Goal: Information Seeking & Learning: Learn about a topic

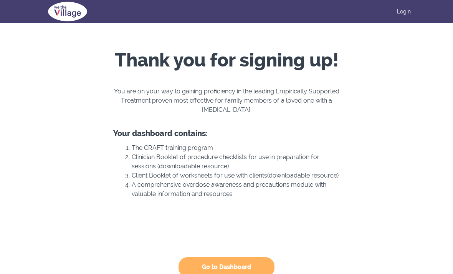
click at [406, 14] on link "Login" at bounding box center [404, 12] width 14 height 8
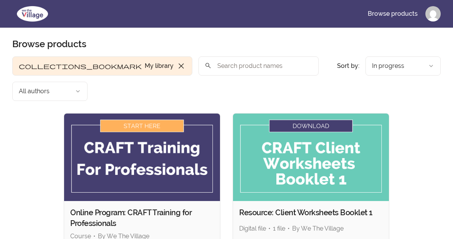
scroll to position [2, 0]
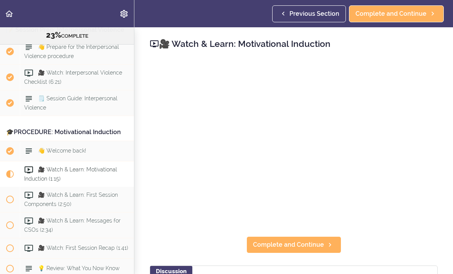
scroll to position [1241, 0]
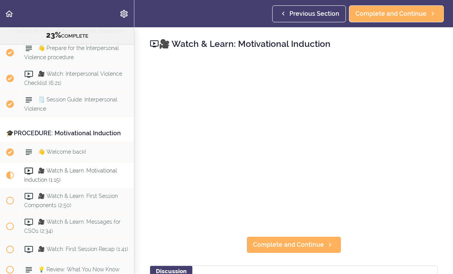
click at [92, 171] on div "🎥 Watch & Learn: Motivational Induction (1:15)" at bounding box center [77, 175] width 114 height 25
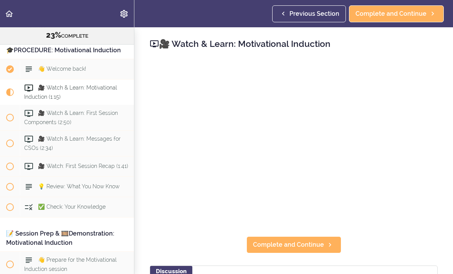
scroll to position [1344, 0]
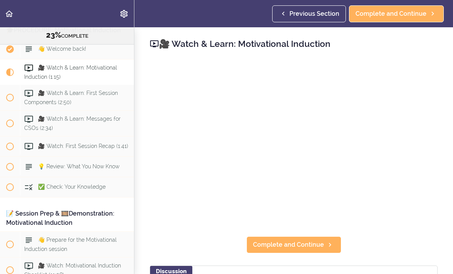
click at [391, 242] on div "🎥 Watch & Learn: Motivational Induction Complete and Continue Discussion Post a…" at bounding box center [293, 150] width 319 height 247
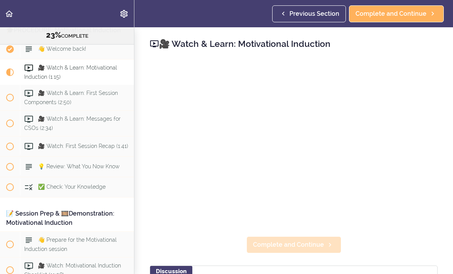
click at [320, 244] on span "Complete and Continue" at bounding box center [288, 244] width 71 height 9
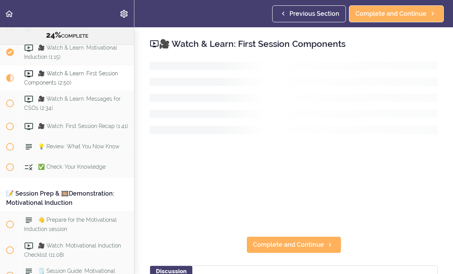
scroll to position [1370, 0]
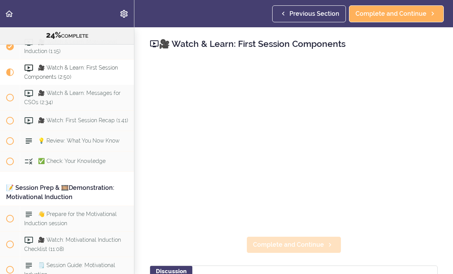
click at [318, 245] on span "Complete and Continue" at bounding box center [288, 244] width 71 height 9
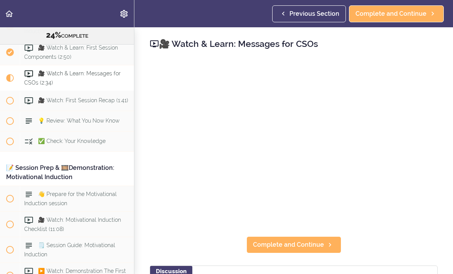
scroll to position [1396, 0]
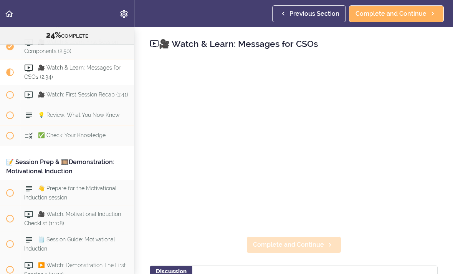
click at [309, 245] on span "Complete and Continue" at bounding box center [288, 244] width 71 height 9
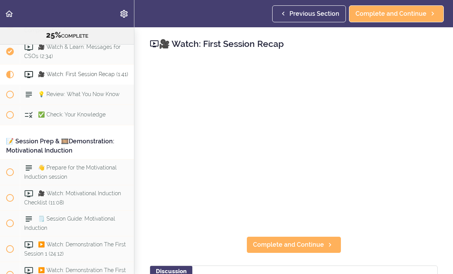
scroll to position [1421, 0]
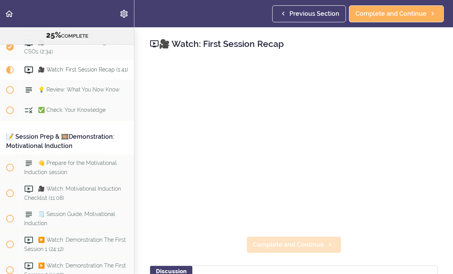
click at [301, 242] on span "Complete and Continue" at bounding box center [288, 244] width 71 height 9
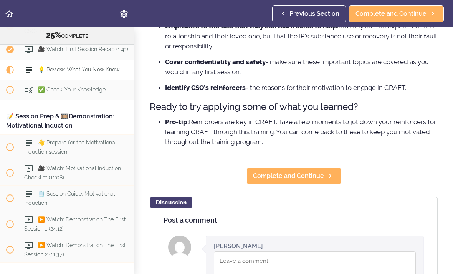
scroll to position [207, 0]
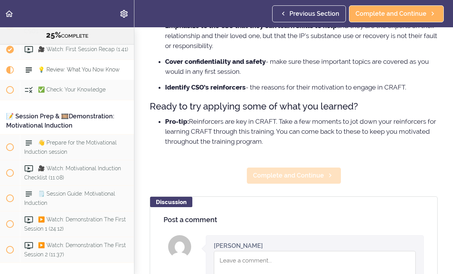
click at [313, 179] on span "Complete and Continue" at bounding box center [288, 175] width 71 height 9
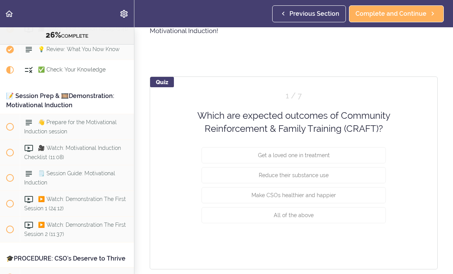
scroll to position [48, 0]
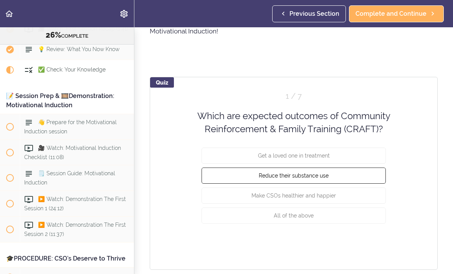
click at [350, 177] on button "Reduce their substance use" at bounding box center [294, 175] width 184 height 16
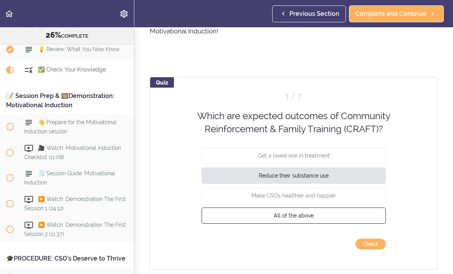
click at [334, 216] on button "All of the above" at bounding box center [294, 215] width 184 height 16
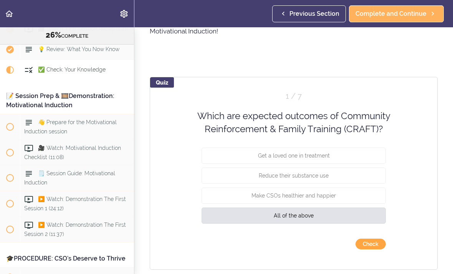
click at [374, 243] on button "Check" at bounding box center [371, 244] width 30 height 11
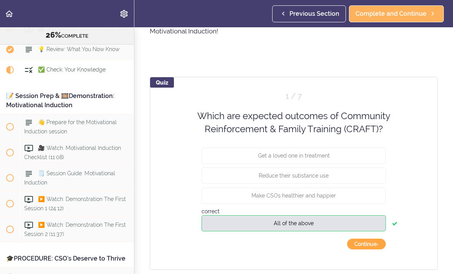
click at [370, 246] on button "Continue ›" at bounding box center [366, 244] width 39 height 11
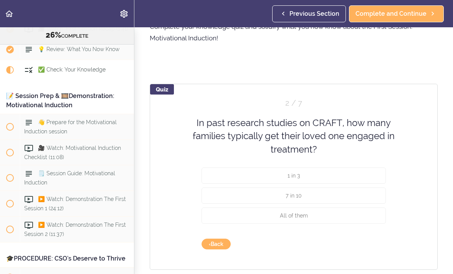
scroll to position [41, 0]
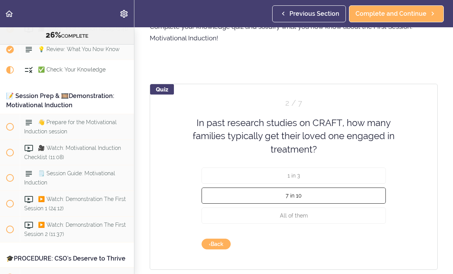
click at [335, 197] on button "7 in 10" at bounding box center [294, 195] width 184 height 16
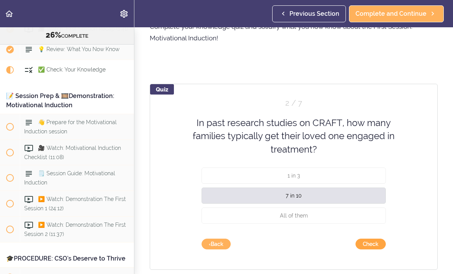
click at [372, 244] on button "Check" at bounding box center [371, 244] width 30 height 11
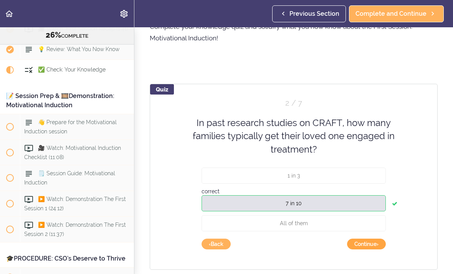
click at [372, 245] on button "Continue ›" at bounding box center [366, 244] width 39 height 11
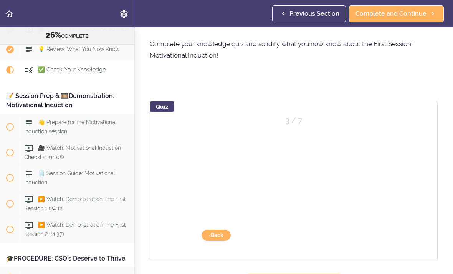
scroll to position [15, 0]
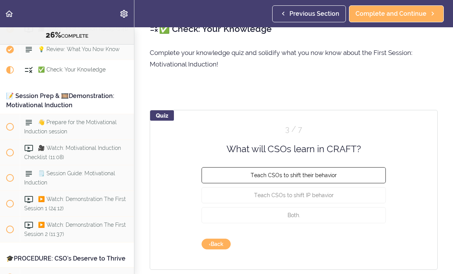
click at [356, 177] on button "Teach CSOs to shift their behavior" at bounding box center [294, 175] width 184 height 16
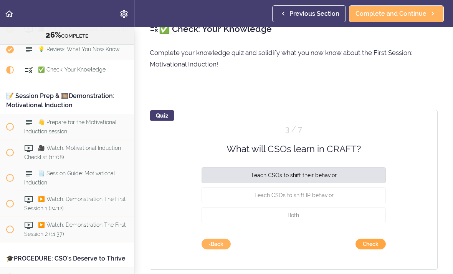
click at [373, 245] on button "Check" at bounding box center [371, 244] width 30 height 11
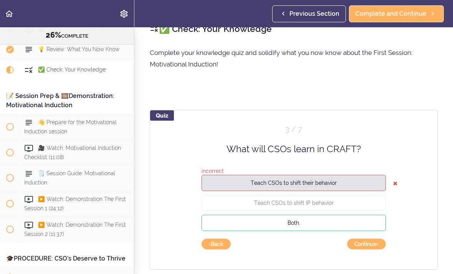
click at [357, 224] on button "Both." at bounding box center [294, 223] width 184 height 16
click at [368, 244] on button "Continue ›" at bounding box center [366, 244] width 39 height 11
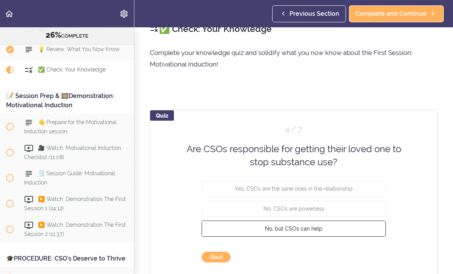
click at [346, 231] on button "No, but CSOs can help" at bounding box center [294, 228] width 184 height 16
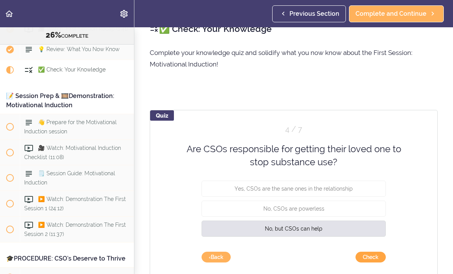
click at [371, 255] on button "Check" at bounding box center [371, 257] width 30 height 11
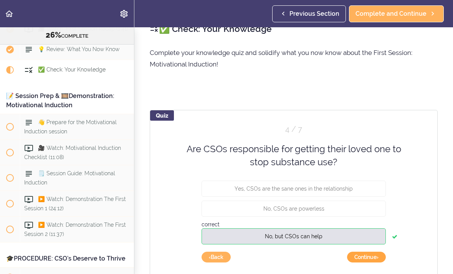
click at [365, 257] on button "Continue ›" at bounding box center [366, 257] width 39 height 11
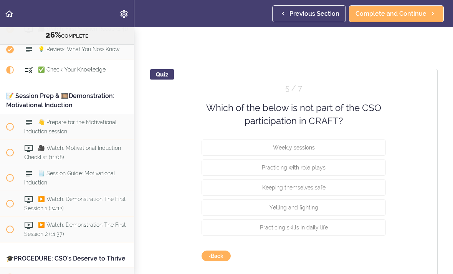
scroll to position [58, 0]
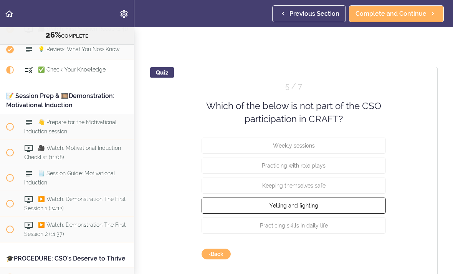
click at [345, 208] on button "Yelling and fighting" at bounding box center [294, 205] width 184 height 16
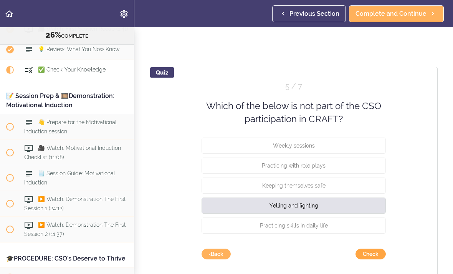
click at [371, 255] on button "Check" at bounding box center [371, 254] width 30 height 11
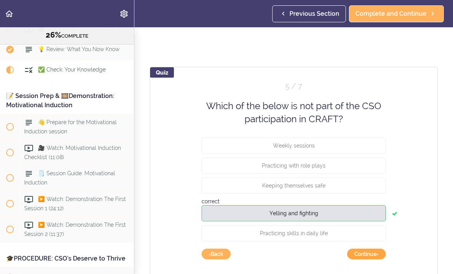
click at [368, 253] on button "Continue ›" at bounding box center [366, 254] width 39 height 11
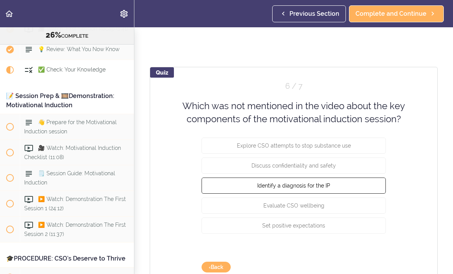
click at [365, 193] on button "Identify a diagnosis for the IP" at bounding box center [294, 185] width 184 height 16
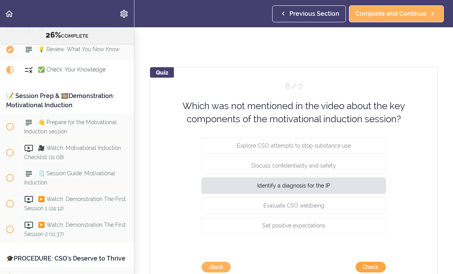
click at [368, 267] on button "Check" at bounding box center [371, 267] width 30 height 11
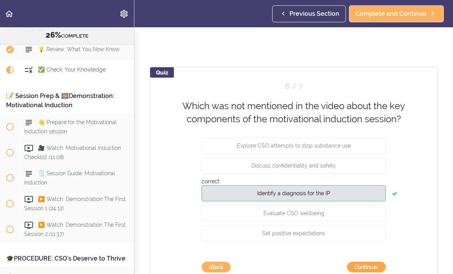
click at [365, 267] on button "Continue ›" at bounding box center [366, 267] width 39 height 11
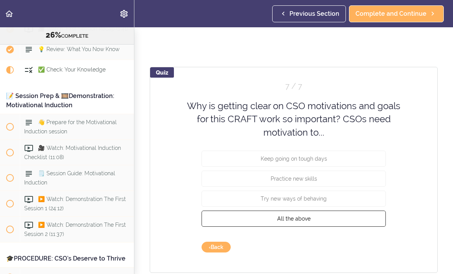
click at [340, 223] on button "All the above" at bounding box center [294, 219] width 184 height 16
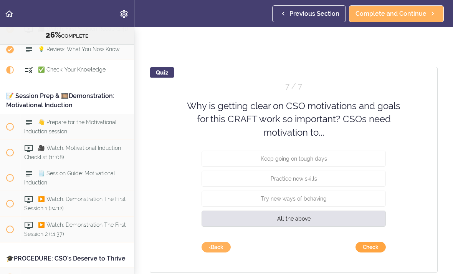
click at [369, 247] on button "Check" at bounding box center [371, 247] width 30 height 11
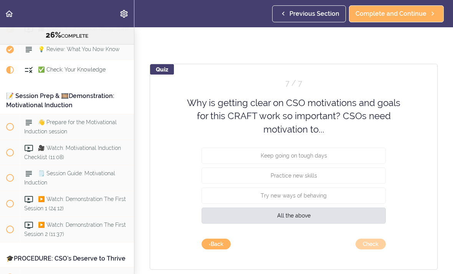
scroll to position [61, 0]
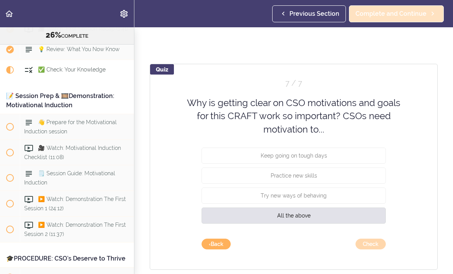
click at [416, 19] on link "Complete and Continue" at bounding box center [396, 13] width 95 height 17
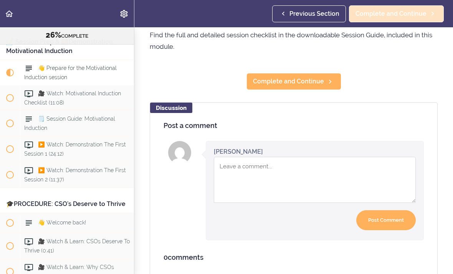
scroll to position [327, 0]
click at [416, 21] on link "Complete and Continue" at bounding box center [396, 13] width 95 height 17
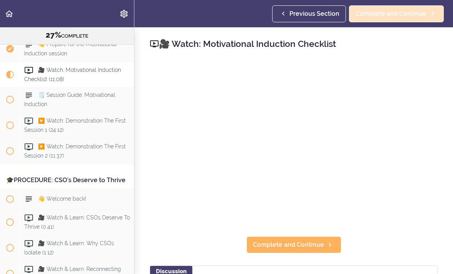
scroll to position [1542, 0]
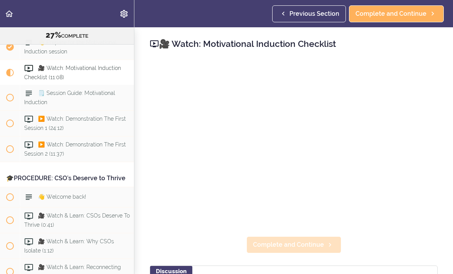
click at [319, 242] on span "Complete and Continue" at bounding box center [288, 244] width 71 height 9
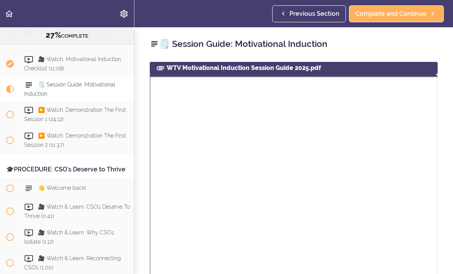
scroll to position [1568, 0]
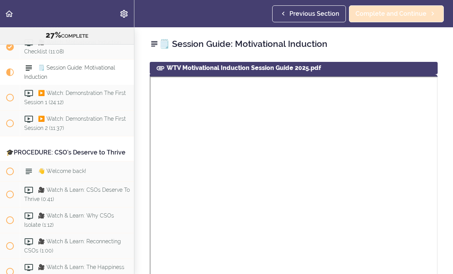
click at [418, 18] on span "Complete and Continue" at bounding box center [391, 13] width 71 height 9
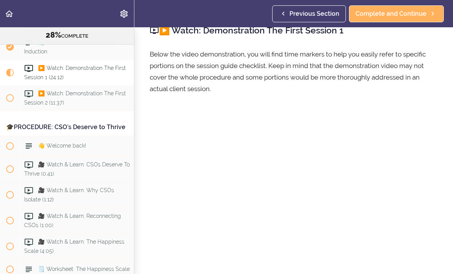
scroll to position [15, 0]
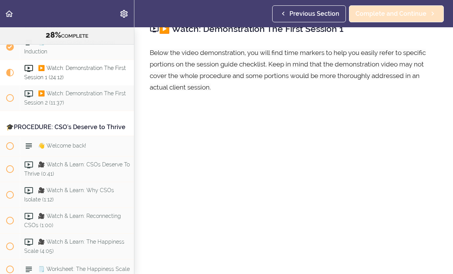
click at [403, 15] on span "Complete and Continue" at bounding box center [391, 13] width 71 height 9
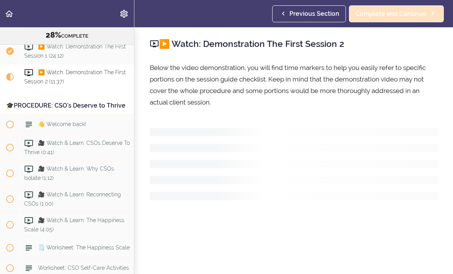
scroll to position [1619, 0]
